Goal: Task Accomplishment & Management: Use online tool/utility

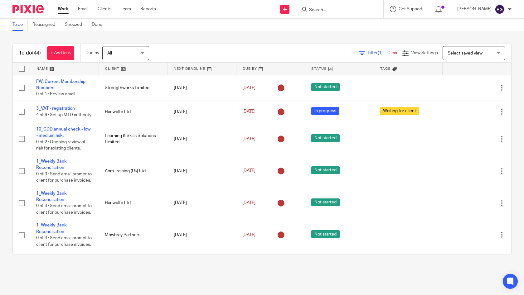
click at [317, 11] on input "Search" at bounding box center [336, 10] width 56 height 6
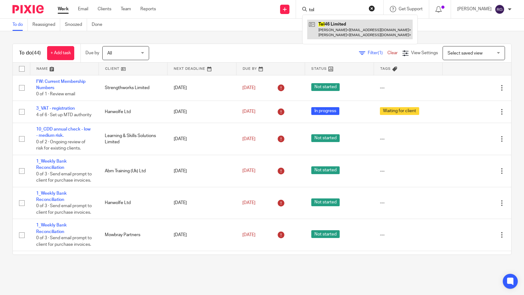
type input "tol"
click at [338, 31] on link at bounding box center [359, 29] width 105 height 19
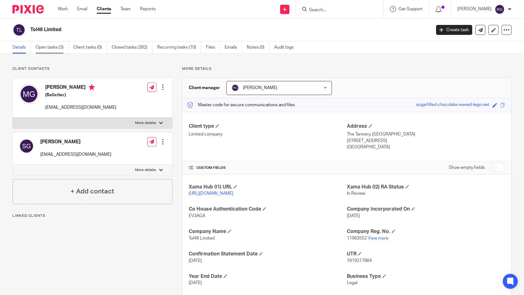
click at [52, 48] on link "Open tasks (3)" at bounding box center [52, 47] width 33 height 12
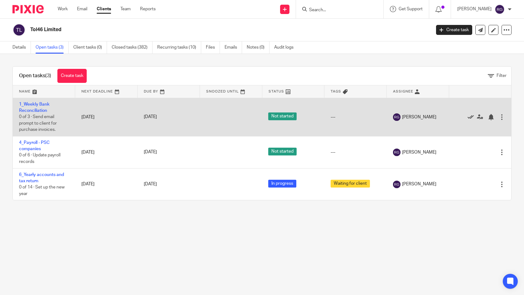
click at [467, 117] on icon at bounding box center [470, 117] width 6 height 6
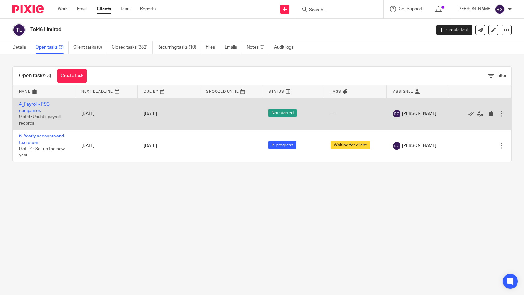
click at [31, 110] on link "4_Payroll - PSC companies" at bounding box center [34, 107] width 31 height 11
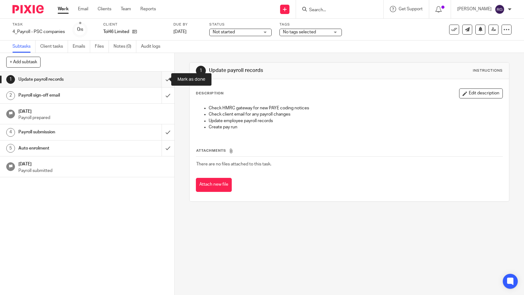
click at [162, 79] on input "submit" at bounding box center [87, 80] width 174 height 16
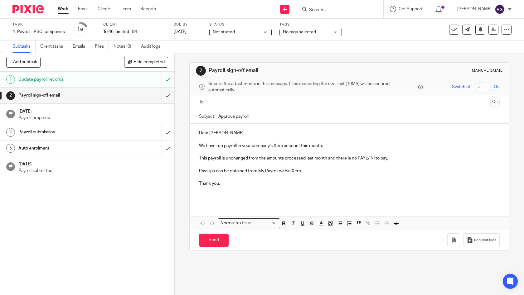
click at [213, 102] on input "text" at bounding box center [348, 102] width 277 height 7
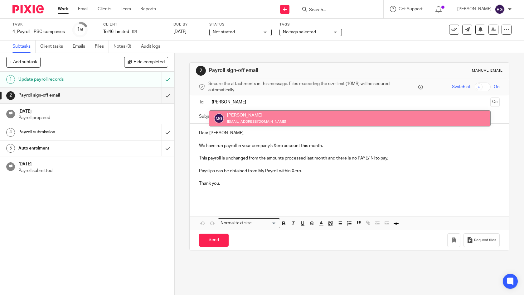
type input "MARK"
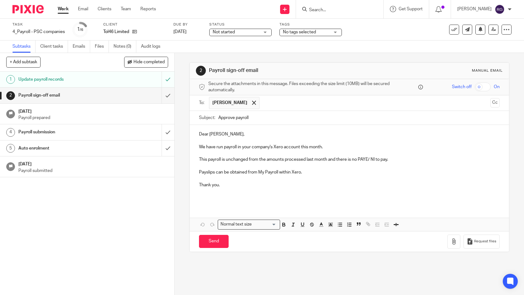
click at [262, 117] on input "Approve payroll" at bounding box center [359, 118] width 282 height 14
drag, startPoint x: 268, startPoint y: 118, endPoint x: 199, endPoint y: 115, distance: 69.3
click at [199, 115] on div "Subject: Approve payroll" at bounding box center [349, 118] width 301 height 14
type input "Payroll Sep 2025 | TOL46"
click at [234, 185] on p "Thank you." at bounding box center [349, 185] width 301 height 6
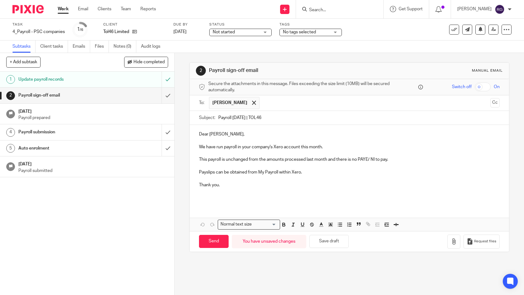
click at [219, 189] on p at bounding box center [349, 194] width 301 height 13
click at [209, 196] on p at bounding box center [349, 194] width 301 height 13
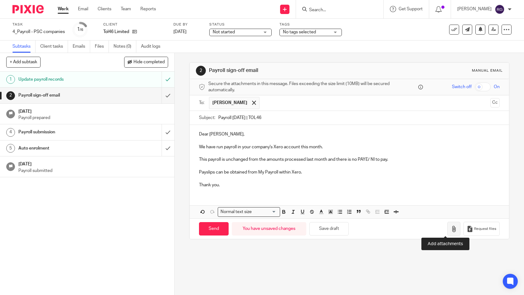
click at [450, 229] on icon "button" at bounding box center [453, 229] width 6 height 6
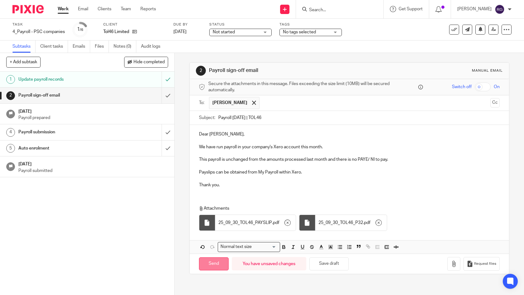
click at [215, 262] on input "Send" at bounding box center [214, 264] width 30 height 13
type input "Sent"
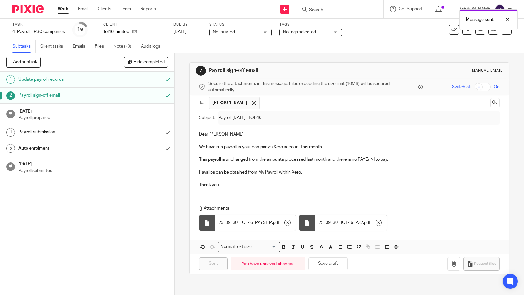
click at [80, 114] on h1 "[DATE]" at bounding box center [93, 111] width 150 height 8
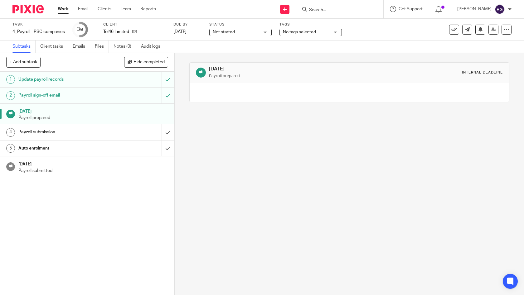
click at [264, 30] on div "Not started Not started" at bounding box center [240, 32] width 62 height 7
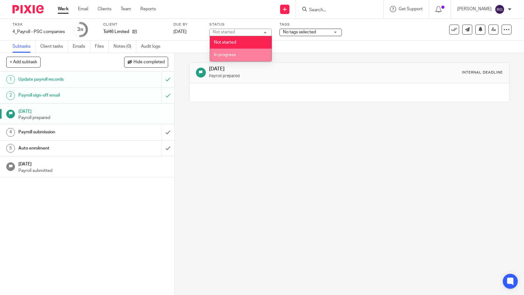
click at [248, 55] on li "In progress" at bounding box center [241, 55] width 62 height 13
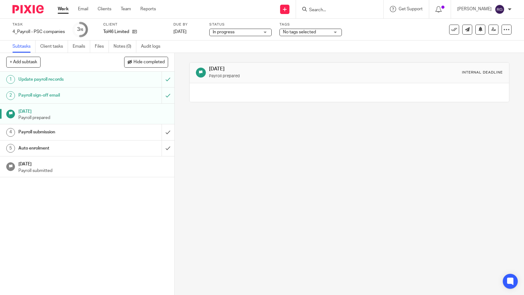
click at [328, 31] on span "No tags selected" at bounding box center [306, 32] width 47 height 7
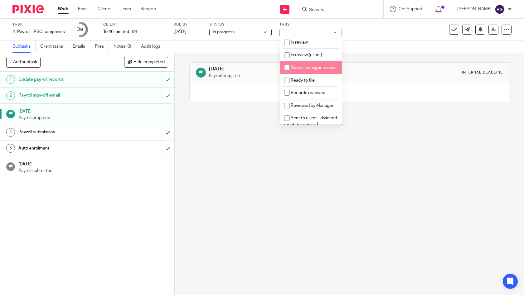
click at [226, 135] on div "22 Sep 2025 Payroll prepared Internal deadline" at bounding box center [349, 174] width 349 height 242
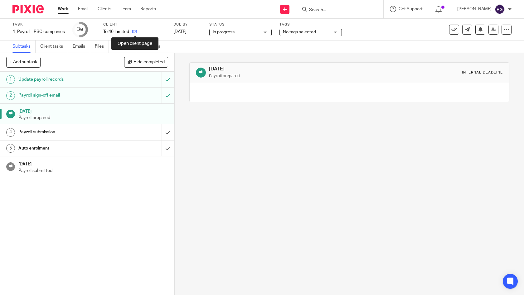
click at [135, 32] on icon at bounding box center [134, 31] width 5 height 5
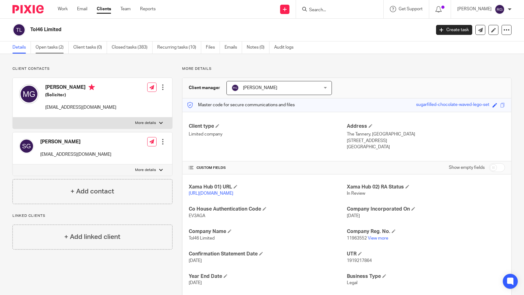
click at [58, 46] on link "Open tasks (2)" at bounding box center [52, 47] width 33 height 12
